Goal: Obtain resource: Obtain resource

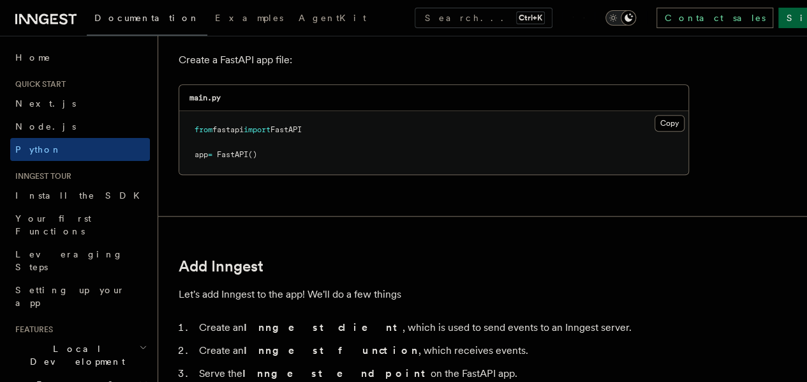
scroll to position [574, 0]
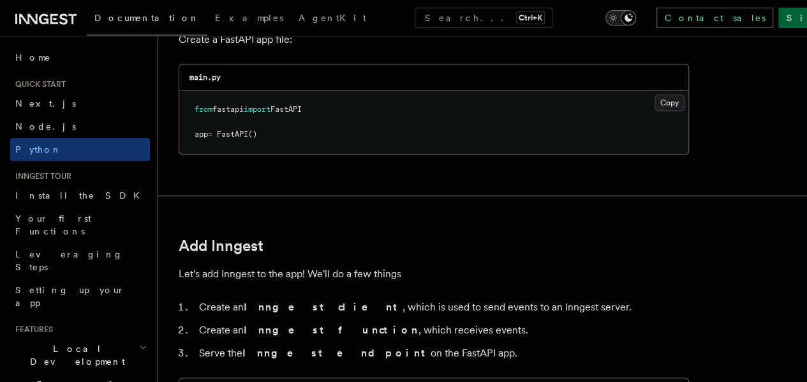
click at [655, 100] on button "Copy Copied" at bounding box center [670, 102] width 30 height 17
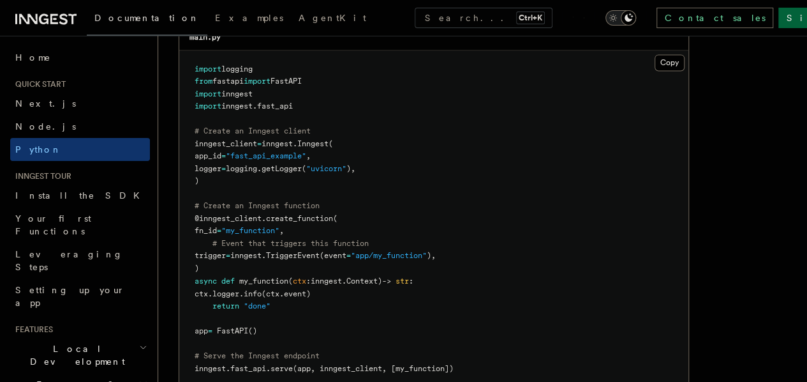
scroll to position [957, 0]
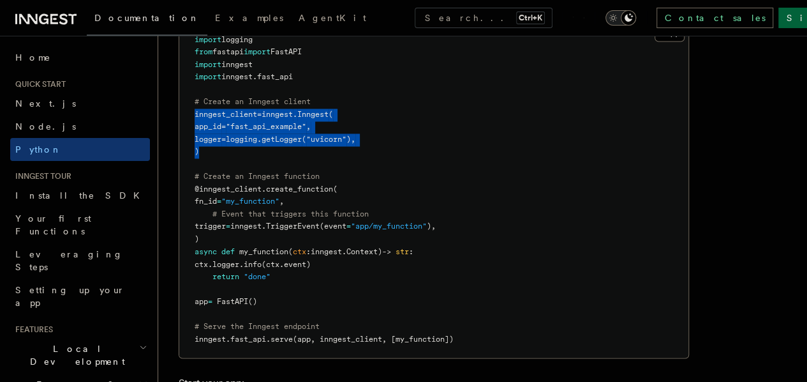
drag, startPoint x: 194, startPoint y: 112, endPoint x: 209, endPoint y: 145, distance: 36.0
click at [209, 145] on pre "import logging from fastapi import FastAPI import inngest import inngest . fast…" at bounding box center [433, 189] width 509 height 337
copy code "inngest_client = inngest . Inngest ( app_id = "fast_api_example" , logger = log…"
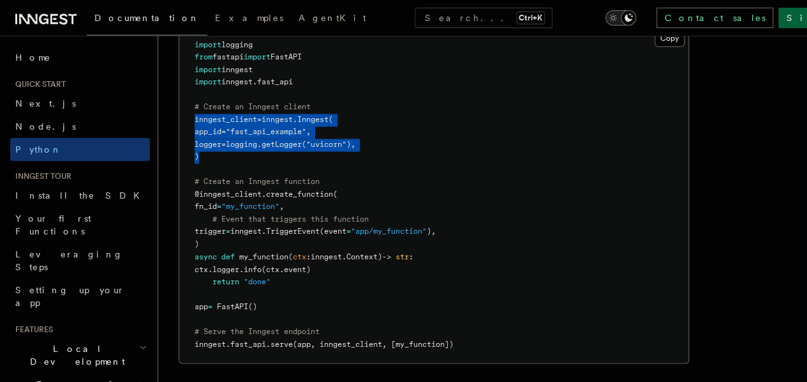
scroll to position [830, 0]
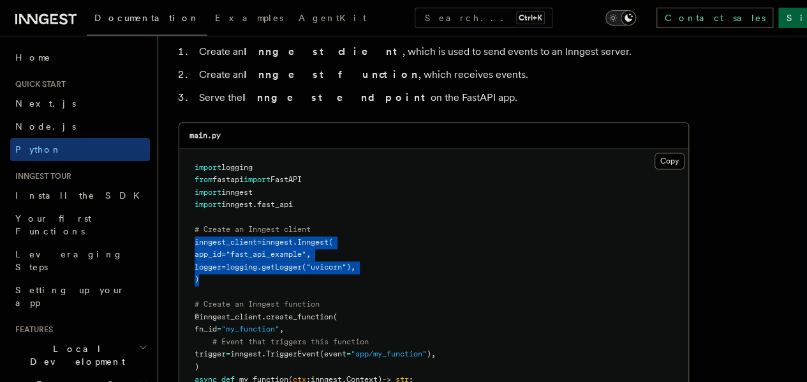
drag, startPoint x: 266, startPoint y: 188, endPoint x: 190, endPoint y: 195, distance: 75.6
click at [190, 195] on pre "import logging from fastapi import FastAPI import inngest import inngest . fast…" at bounding box center [433, 317] width 509 height 337
copy span "import inngest"
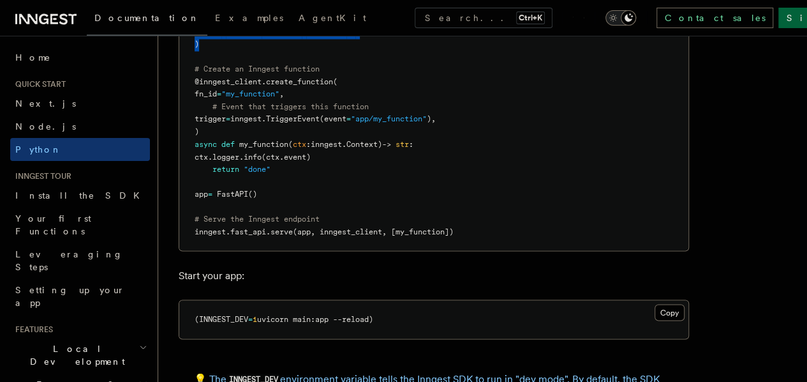
scroll to position [1085, 0]
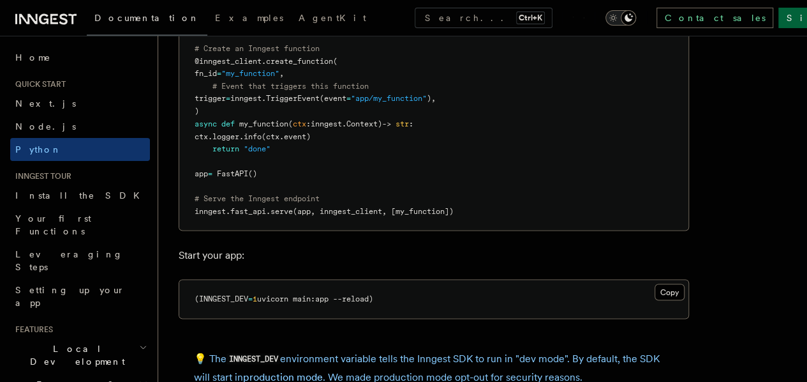
click at [477, 206] on pre "import logging from fastapi import FastAPI import inngest import inngest . fast…" at bounding box center [433, 61] width 509 height 337
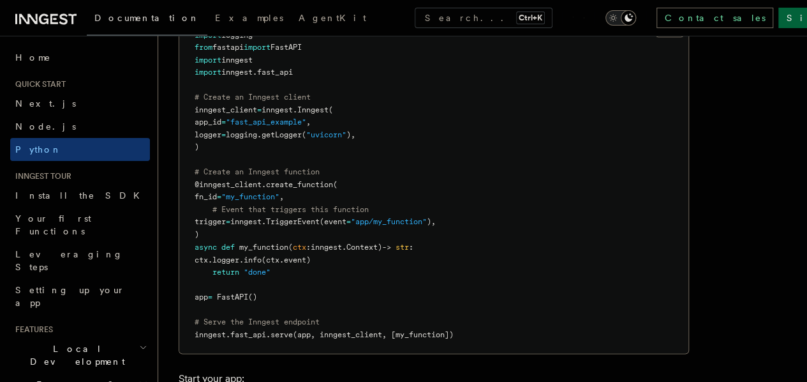
scroll to position [957, 0]
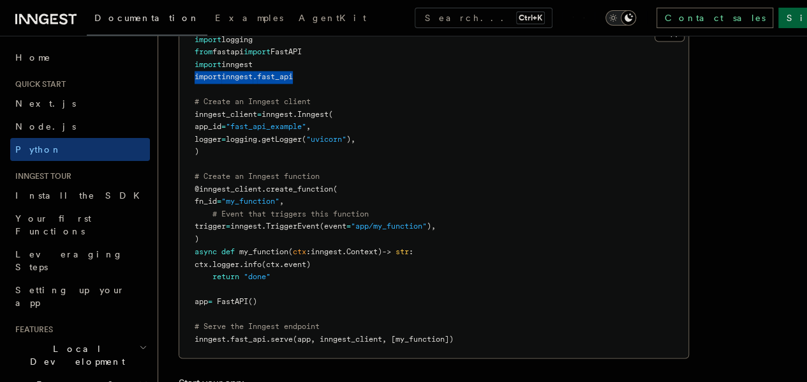
drag, startPoint x: 300, startPoint y: 75, endPoint x: 193, endPoint y: 73, distance: 107.2
click at [193, 73] on pre "import logging from fastapi import FastAPI import inngest import inngest . fast…" at bounding box center [433, 189] width 509 height 337
copy span "import inngest . fast_api"
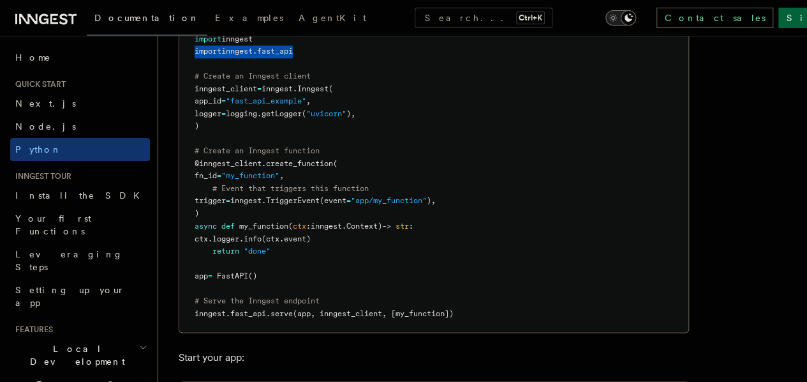
scroll to position [1021, 0]
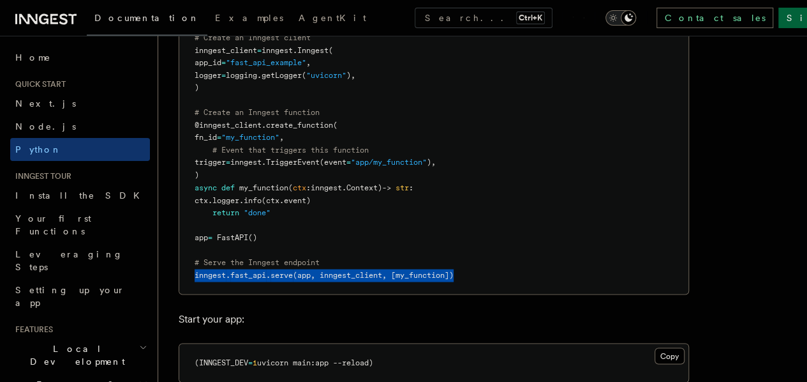
drag, startPoint x: 466, startPoint y: 274, endPoint x: 188, endPoint y: 281, distance: 277.7
click at [188, 281] on pre "import logging from fastapi import FastAPI import inngest import inngest . fast…" at bounding box center [433, 125] width 509 height 337
copy span "inngest . fast_api . serve (app, inngest_client, [my_function])"
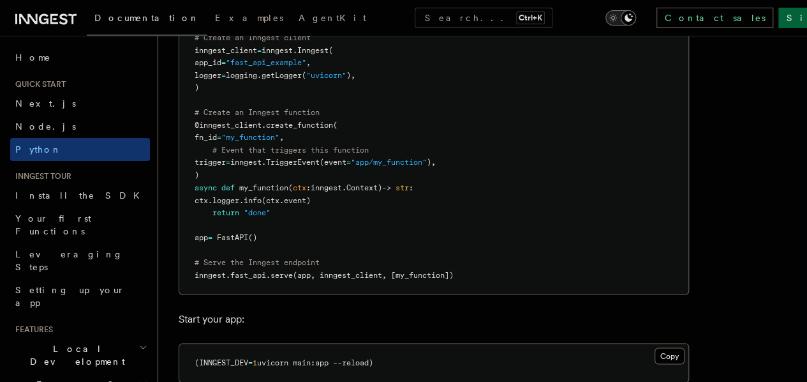
click at [391, 218] on pre "import logging from fastapi import FastAPI import inngest import inngest . fast…" at bounding box center [433, 125] width 509 height 337
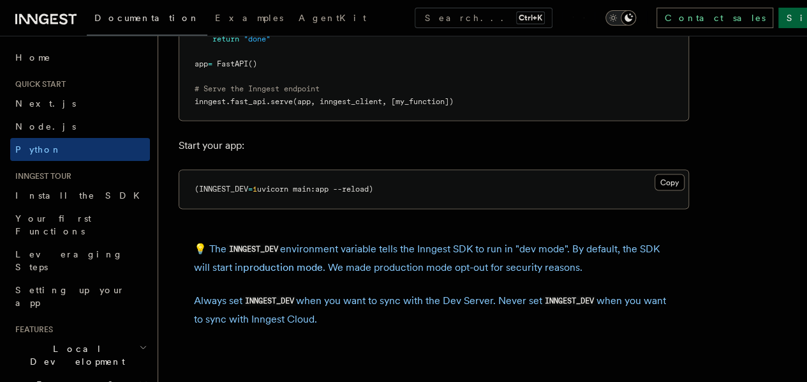
scroll to position [1213, 0]
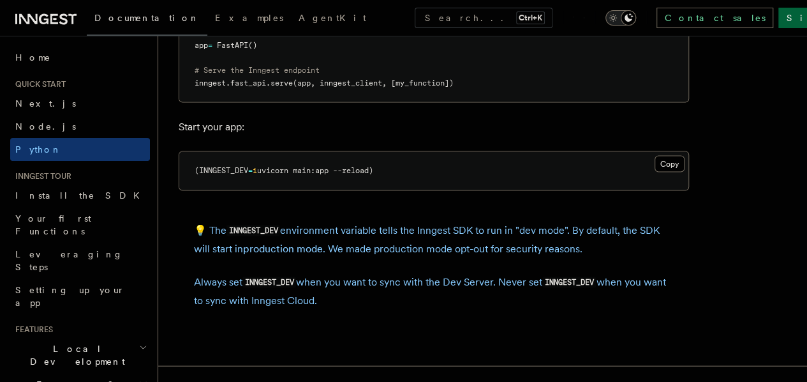
click at [594, 277] on code "INNGEST_DEV" at bounding box center [570, 282] width 54 height 11
copy p "INNGEST_DEV"
